Goal: Task Accomplishment & Management: Manage account settings

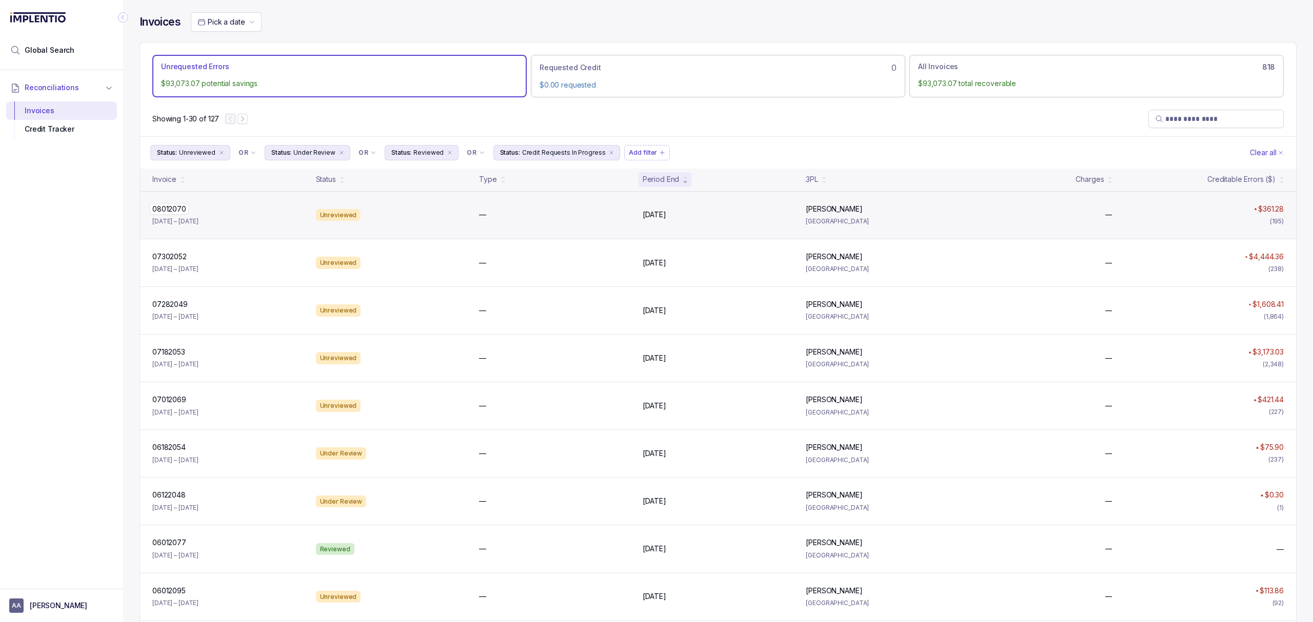
click at [167, 213] on p "08012070" at bounding box center [169, 209] width 39 height 11
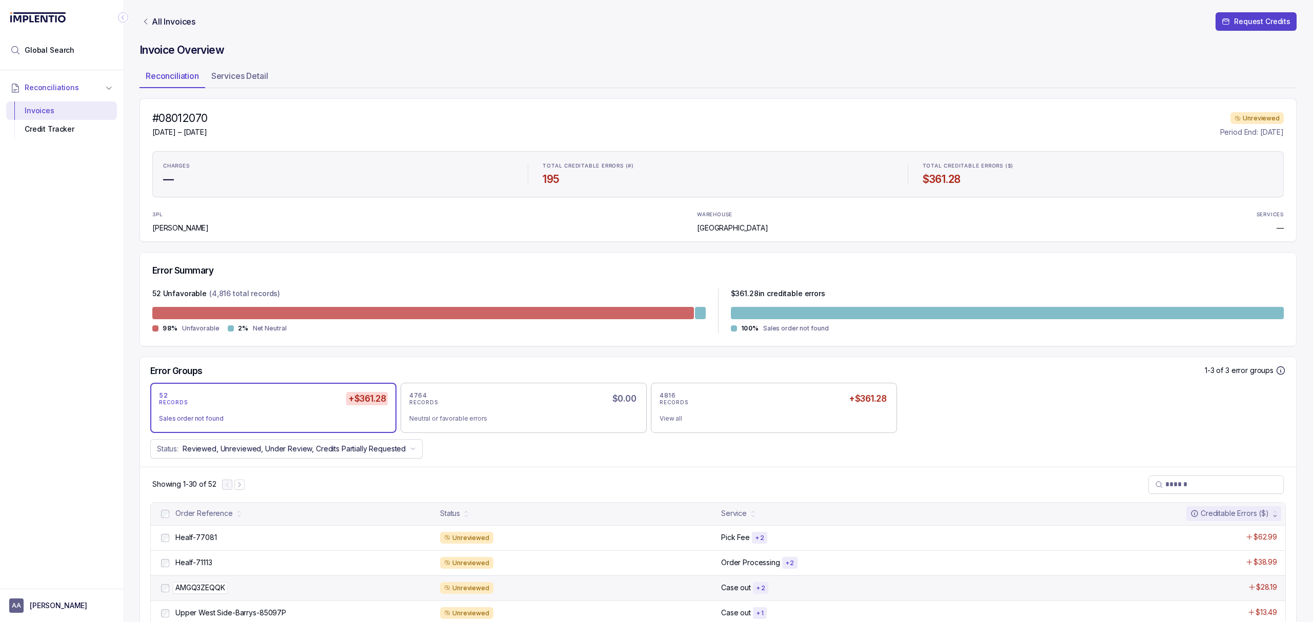
click at [198, 593] on p "AMGQ3ZEQQK" at bounding box center [200, 587] width 55 height 11
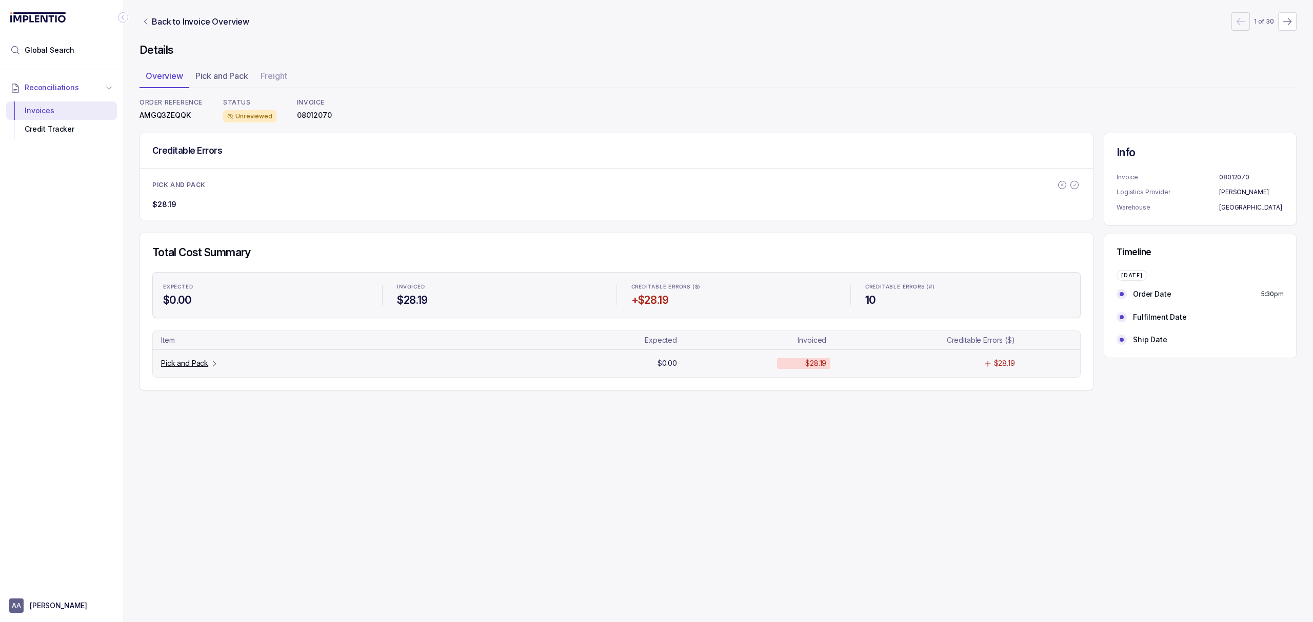
click at [189, 365] on p "Pick and Pack" at bounding box center [184, 363] width 47 height 10
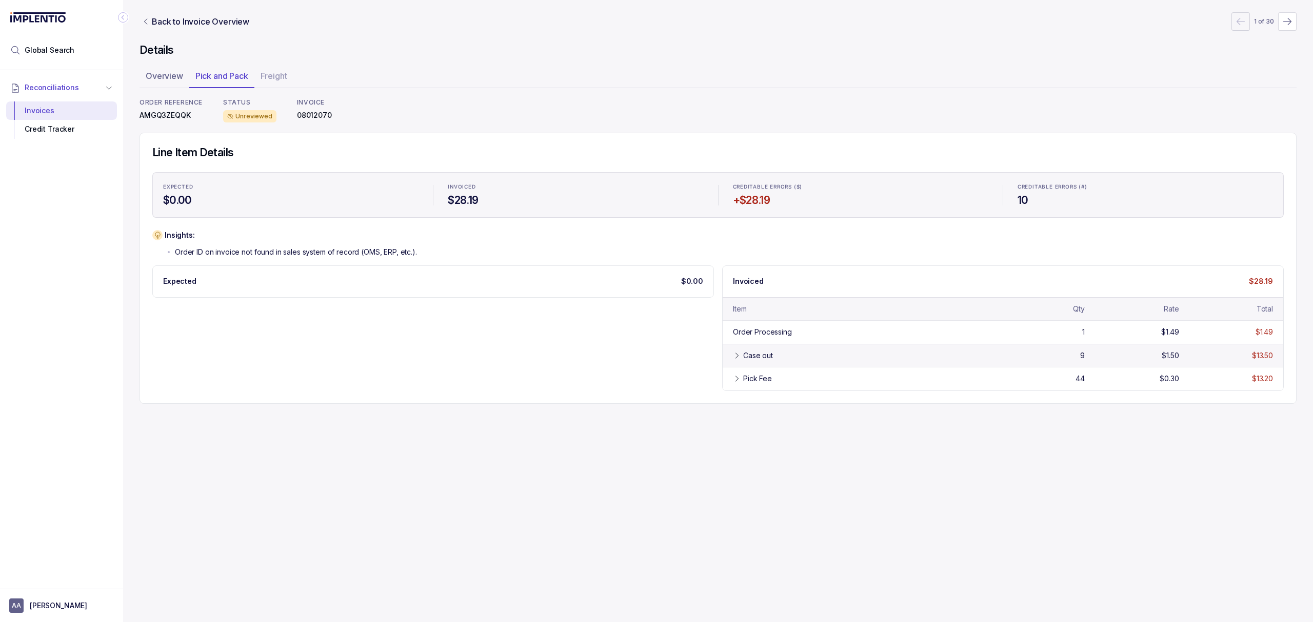
click at [743, 354] on div "Case out" at bounding box center [758, 356] width 30 height 10
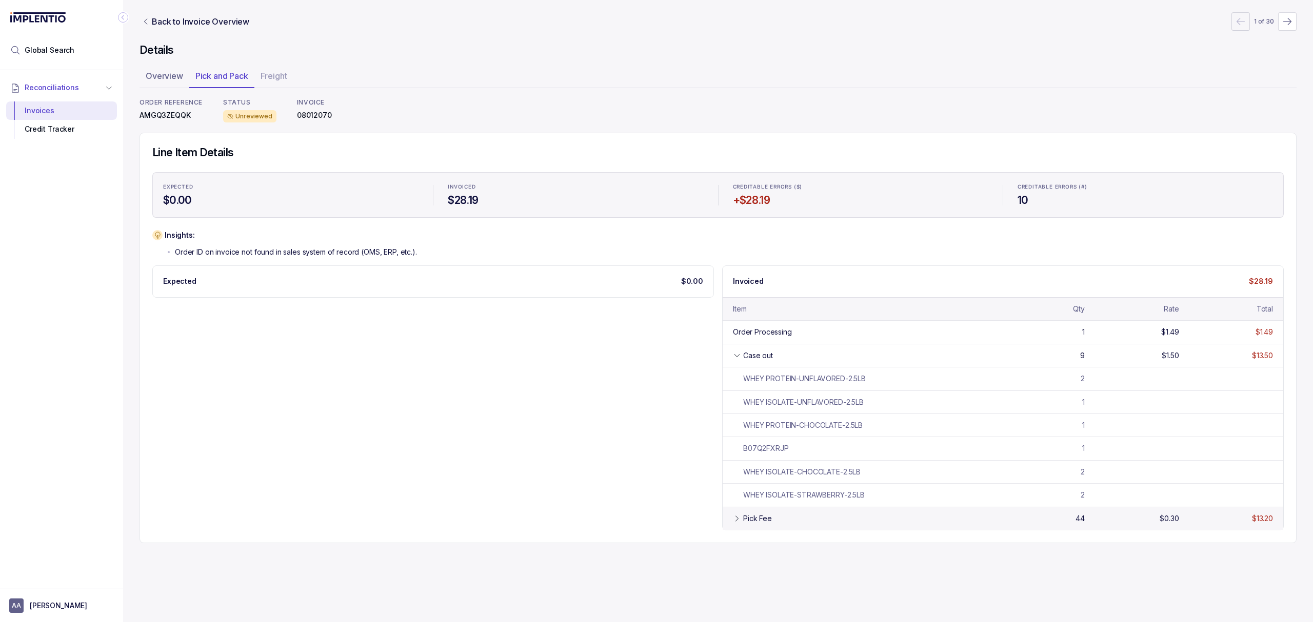
click at [755, 523] on div "Pick Fee" at bounding box center [757, 519] width 29 height 10
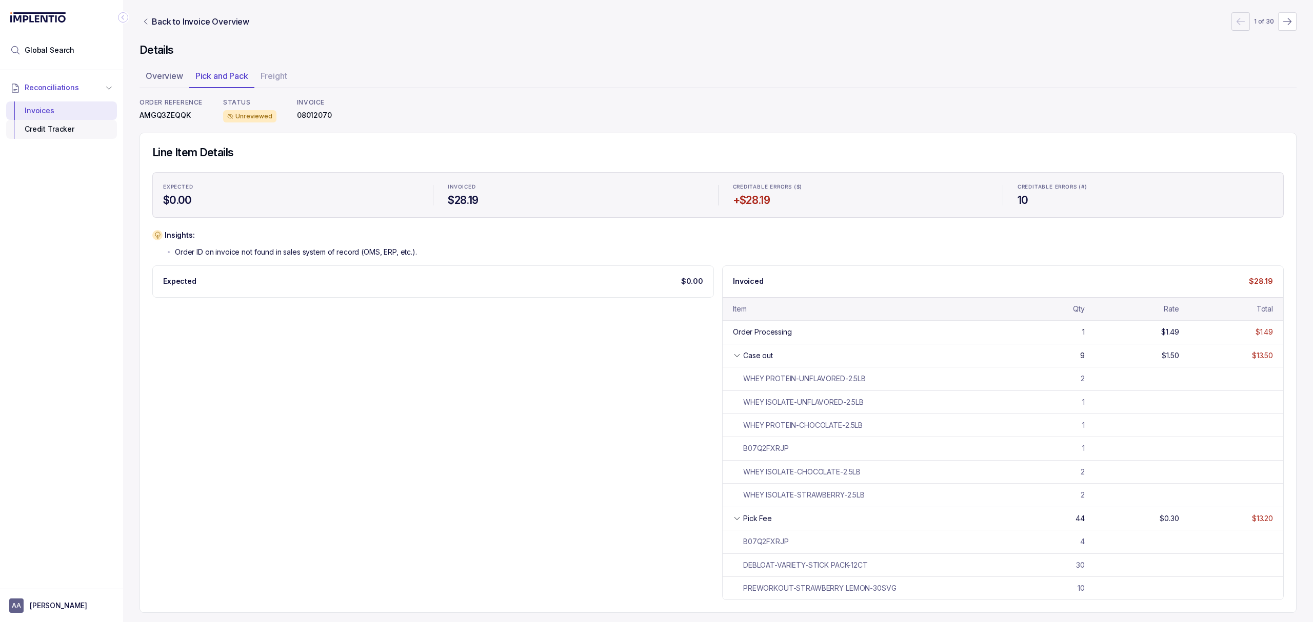
click at [83, 136] on div "Credit Tracker" at bounding box center [61, 129] width 94 height 18
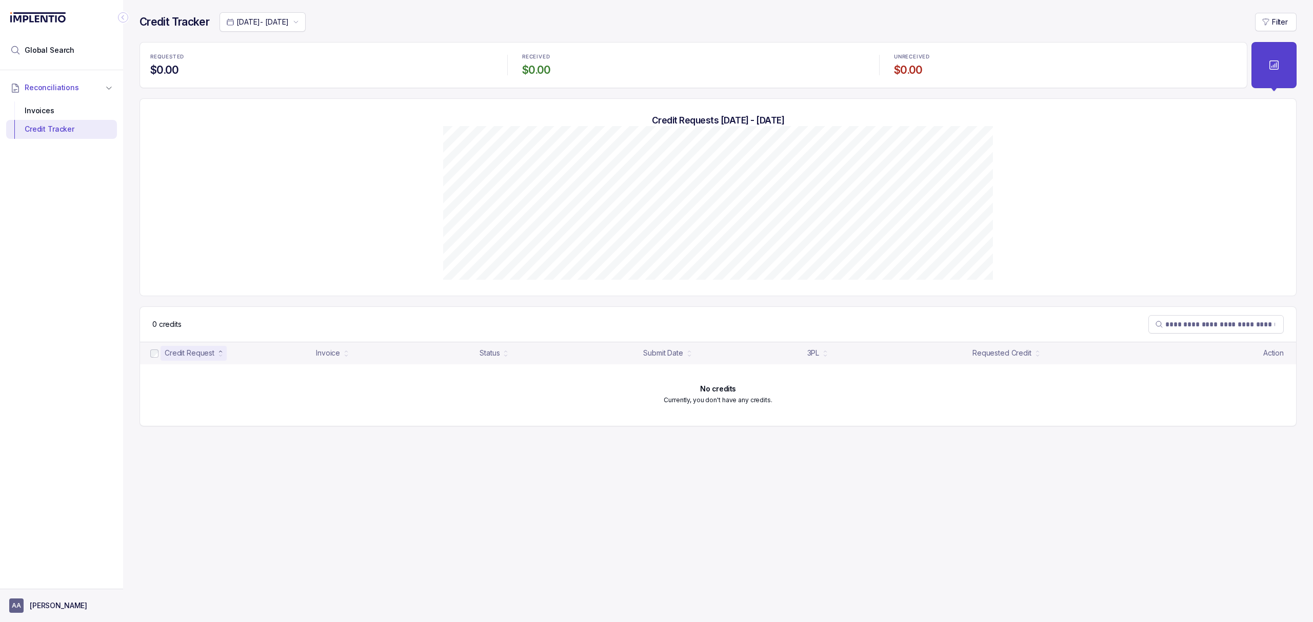
click at [60, 609] on p "[PERSON_NAME]" at bounding box center [58, 606] width 57 height 10
click at [68, 585] on p "Logout" at bounding box center [67, 583] width 85 height 10
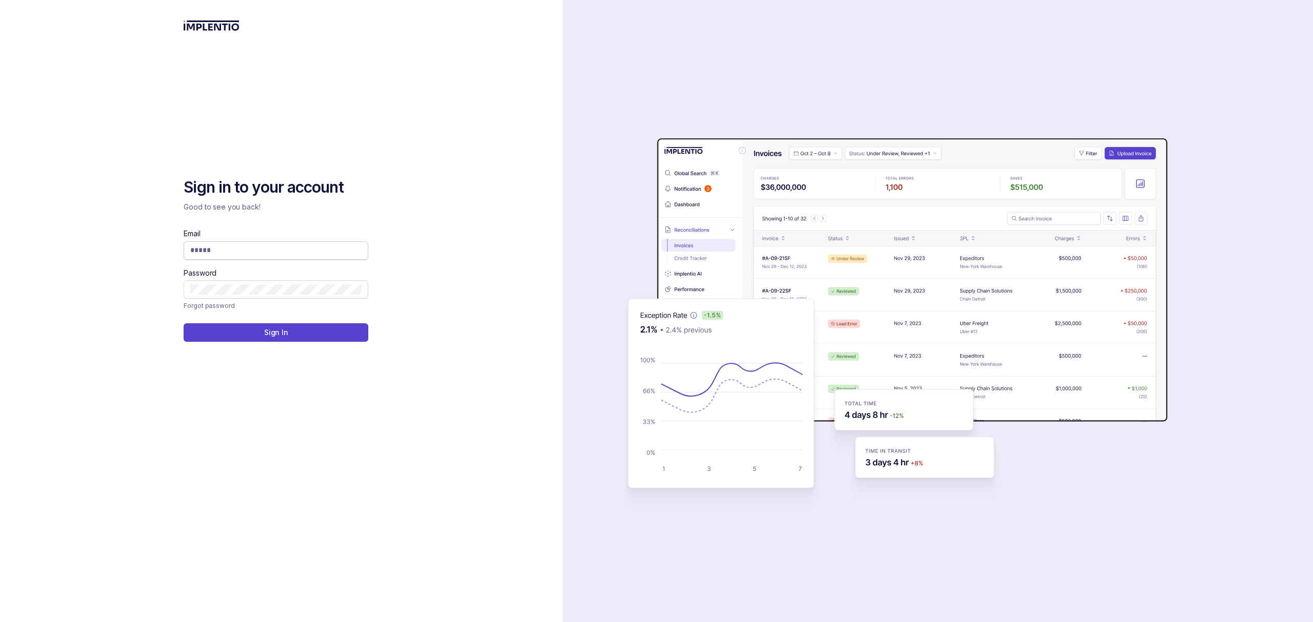
click at [232, 251] on input "Email" at bounding box center [275, 250] width 171 height 10
type input "**********"
